Goal: Information Seeking & Learning: Learn about a topic

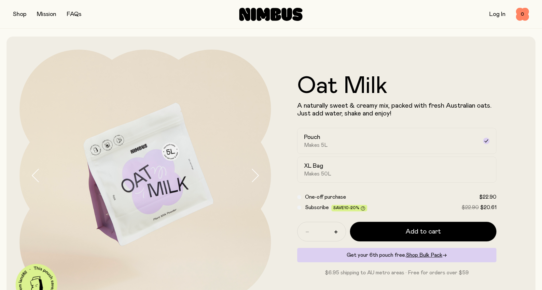
click at [176, 70] on img at bounding box center [146, 176] width 252 height 252
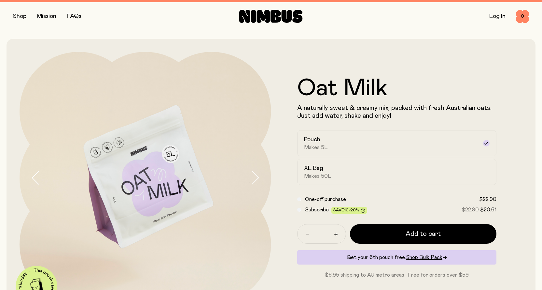
click at [176, 70] on img at bounding box center [146, 178] width 252 height 252
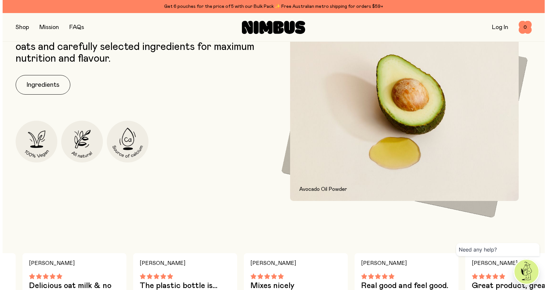
scroll to position [434, 0]
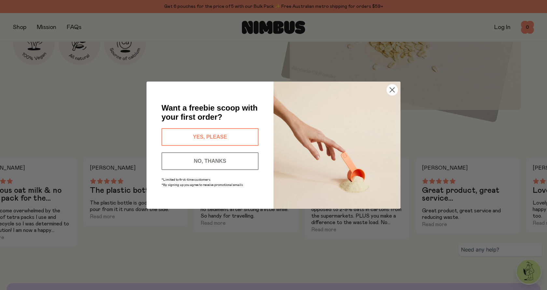
click at [391, 92] on circle "Close dialog" at bounding box center [392, 89] width 11 height 11
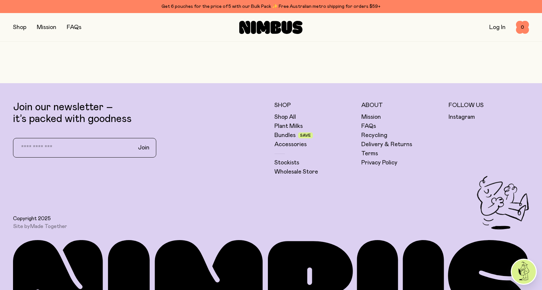
scroll to position [1727, 0]
click at [370, 127] on link "FAQs" at bounding box center [369, 126] width 15 height 8
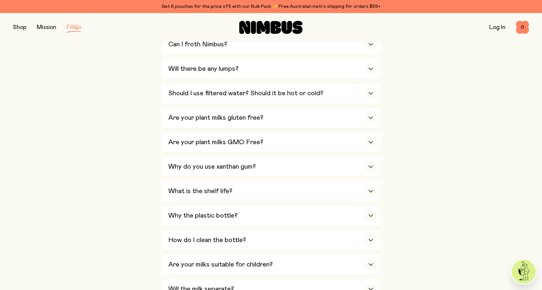
scroll to position [332, 0]
click at [372, 69] on div "button" at bounding box center [371, 69] width 12 height 12
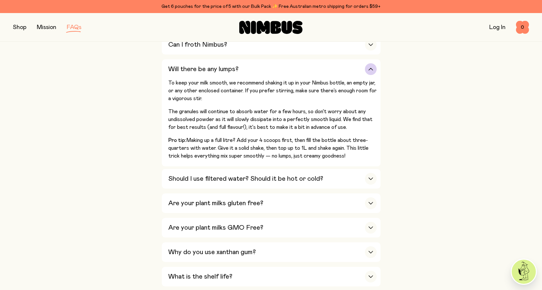
click at [315, 101] on div "To keep your milk smooth, we recommend shaking it up in your Nimbus bottle, an …" at bounding box center [272, 122] width 208 height 87
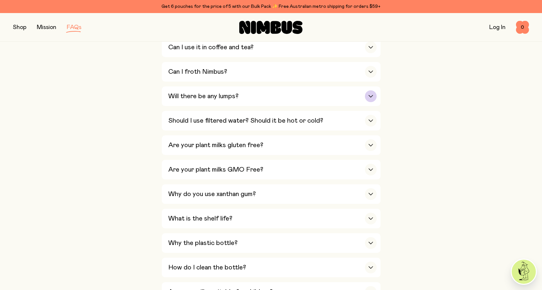
scroll to position [304, 0]
click at [368, 95] on icon "button" at bounding box center [370, 96] width 5 height 3
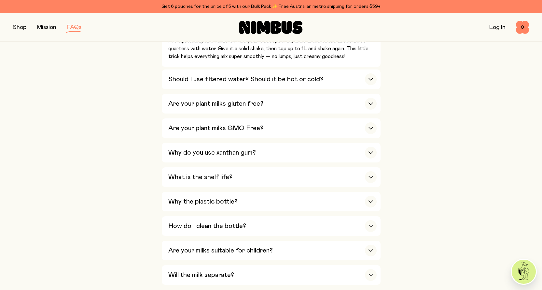
scroll to position [432, 0]
click at [273, 150] on div "Why do you use xanthan gum?" at bounding box center [272, 152] width 208 height 20
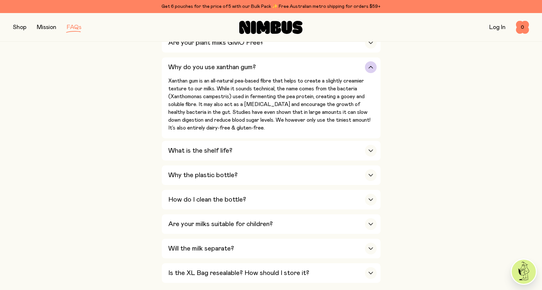
click at [273, 150] on div "What is the shelf life?" at bounding box center [272, 151] width 208 height 20
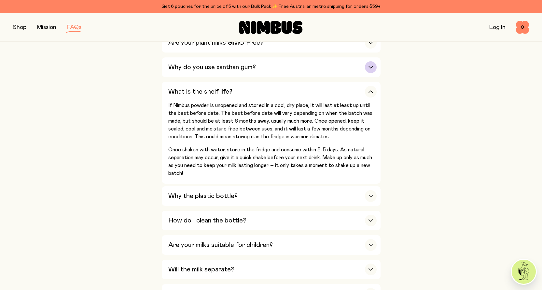
drag, startPoint x: 273, startPoint y: 150, endPoint x: 265, endPoint y: 66, distance: 84.8
click at [265, 66] on div "Why do you use xanthan gum?" at bounding box center [272, 67] width 208 height 20
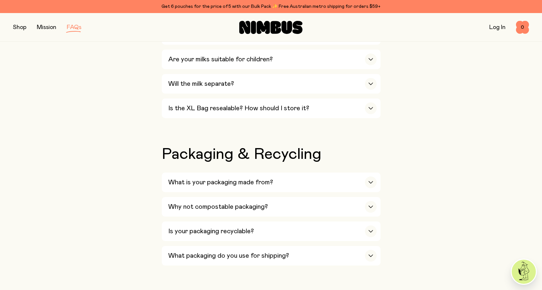
scroll to position [598, 0]
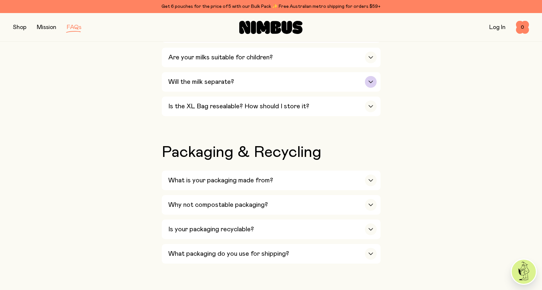
click at [287, 76] on div "Will the milk separate?" at bounding box center [272, 82] width 208 height 20
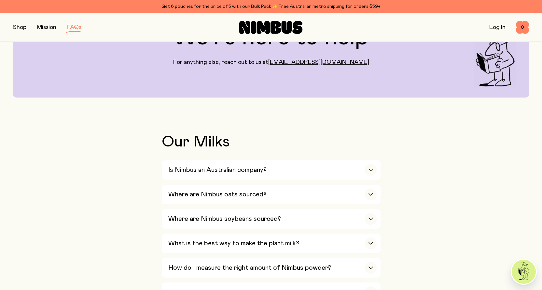
scroll to position [0, 0]
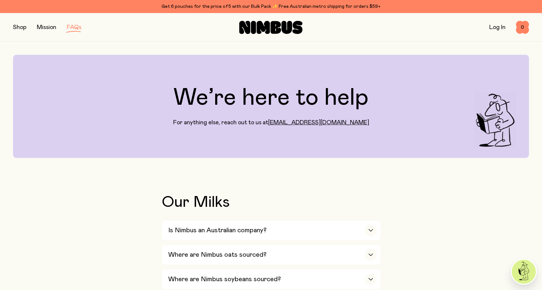
click at [21, 26] on button "button" at bounding box center [19, 27] width 13 height 9
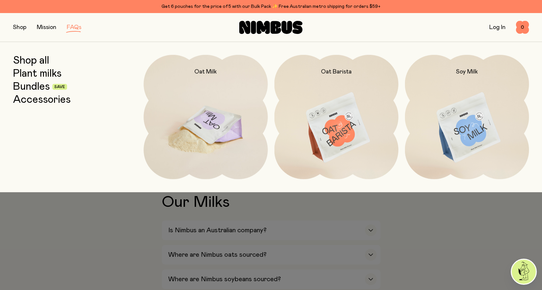
click at [216, 132] on img at bounding box center [206, 128] width 124 height 146
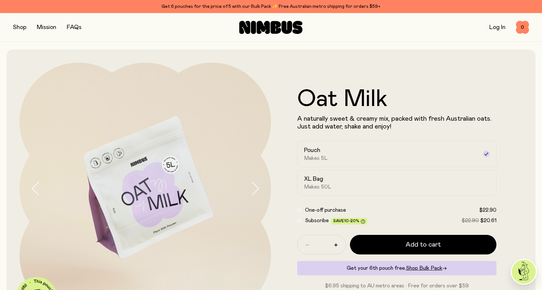
click at [23, 28] on button "button" at bounding box center [19, 27] width 13 height 9
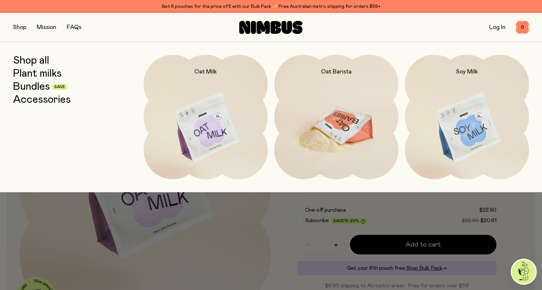
click at [345, 104] on img at bounding box center [337, 128] width 124 height 146
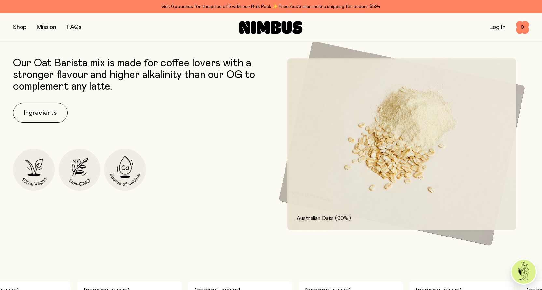
scroll to position [303, 0]
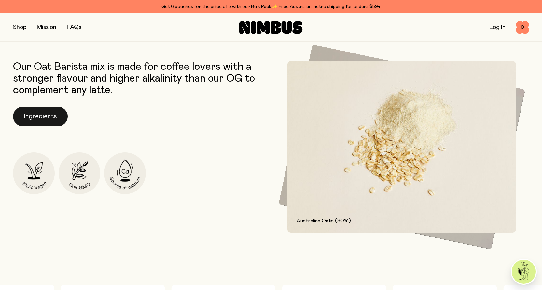
click at [43, 110] on button "Ingredients" at bounding box center [40, 116] width 55 height 20
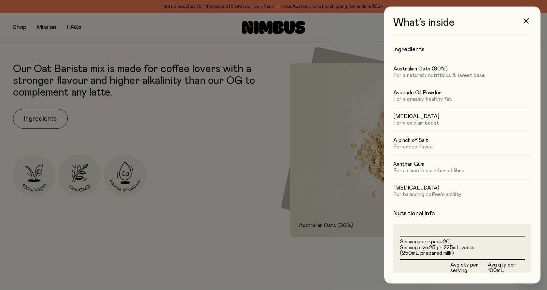
scroll to position [0, 0]
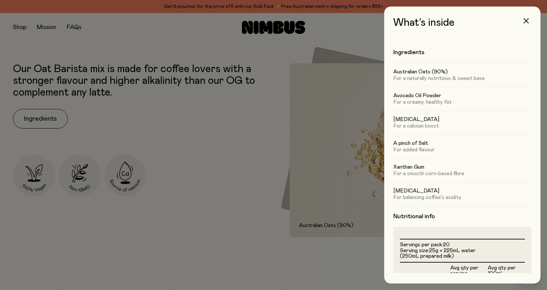
drag, startPoint x: 442, startPoint y: 216, endPoint x: 240, endPoint y: 174, distance: 206.2
click at [240, 174] on div at bounding box center [273, 145] width 547 height 290
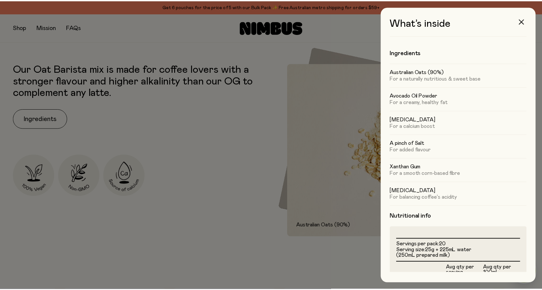
scroll to position [303, 0]
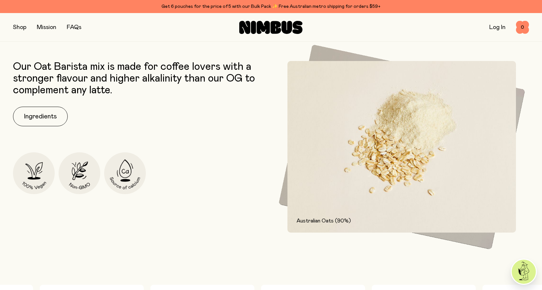
click at [322, 136] on img at bounding box center [402, 147] width 229 height 172
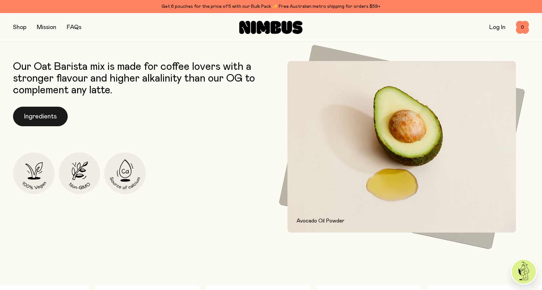
click at [47, 118] on button "Ingredients" at bounding box center [40, 116] width 55 height 20
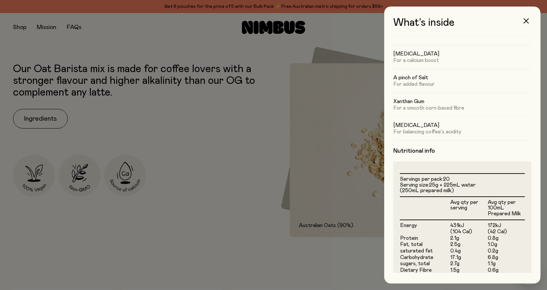
scroll to position [0, 0]
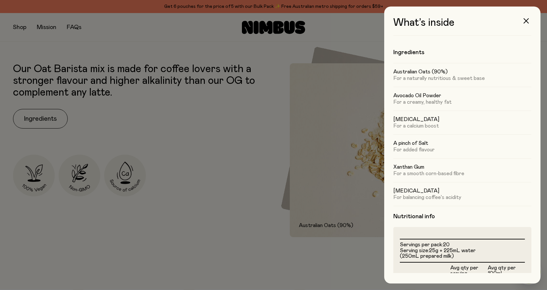
click at [200, 142] on div at bounding box center [273, 145] width 547 height 290
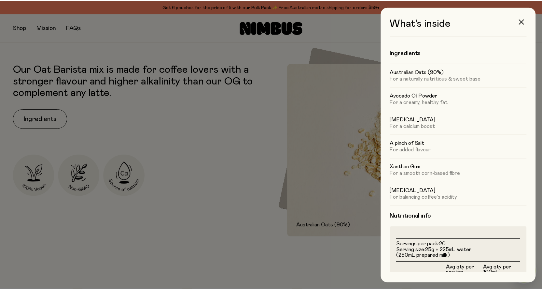
scroll to position [303, 0]
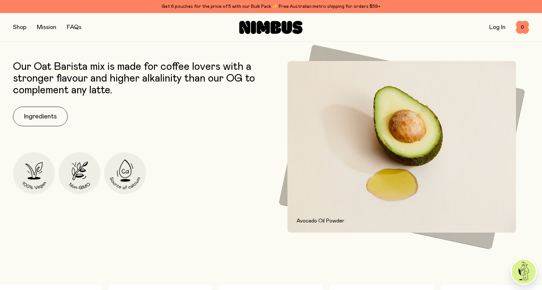
drag, startPoint x: 200, startPoint y: 142, endPoint x: 185, endPoint y: 216, distance: 74.8
click at [185, 216] on div "Our Oat Barista mix is made for coffee lovers with a stronger flavour and highe…" at bounding box center [140, 147] width 255 height 172
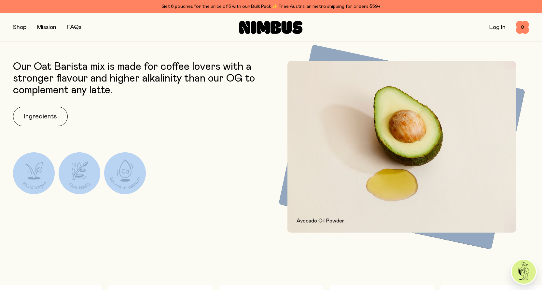
click at [185, 216] on div "Our Oat Barista mix is made for coffee lovers with a stronger flavour and highe…" at bounding box center [140, 147] width 255 height 172
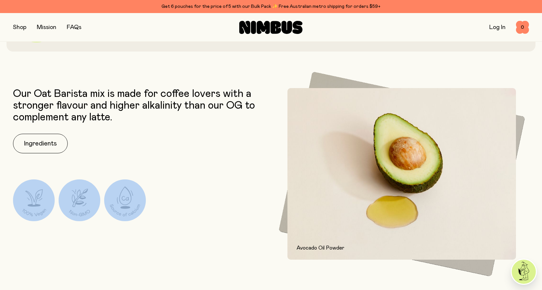
scroll to position [277, 0]
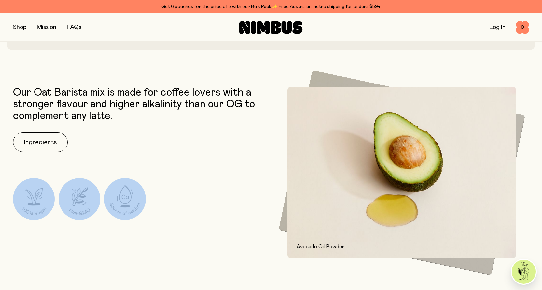
click at [26, 27] on button "button" at bounding box center [19, 27] width 13 height 9
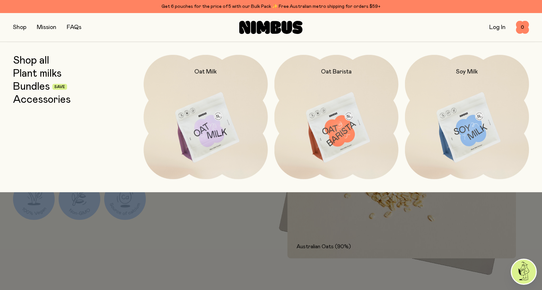
click at [78, 29] on link "FAQs" at bounding box center [74, 27] width 15 height 6
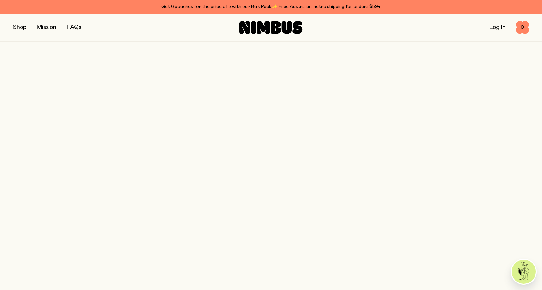
scroll to position [277, 0]
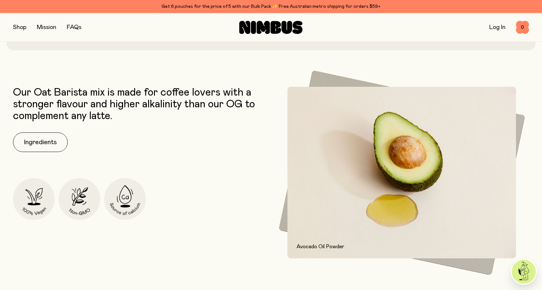
click at [50, 27] on link "Mission" at bounding box center [47, 27] width 20 height 6
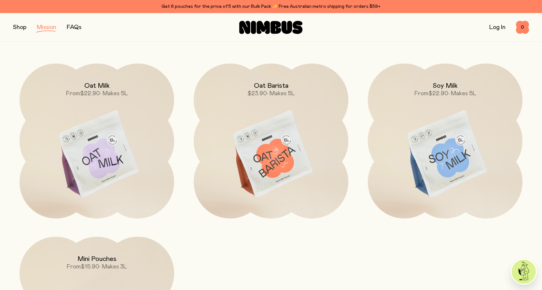
scroll to position [1035, 0]
drag, startPoint x: 307, startPoint y: 150, endPoint x: 338, endPoint y: 256, distance: 110.4
click at [338, 256] on div "Oat Milk From $22.90 • Makes 5L Oat Barista $23.90 • Makes 5L Soy Milk From $22…" at bounding box center [271, 227] width 516 height 328
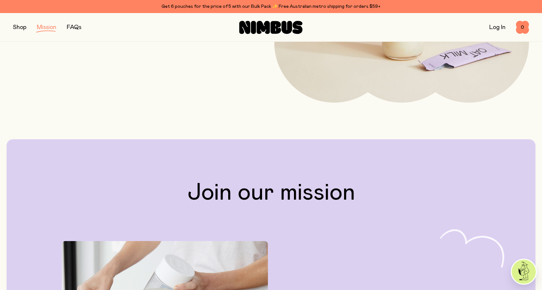
scroll to position [0, 0]
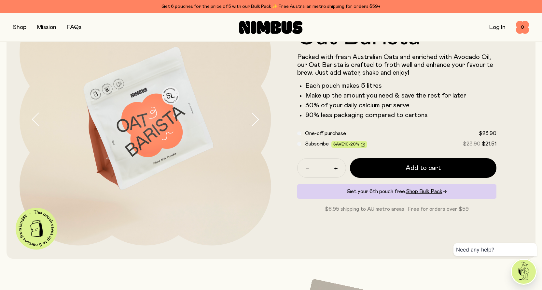
scroll to position [68, 0]
